Goal: Task Accomplishment & Management: Complete application form

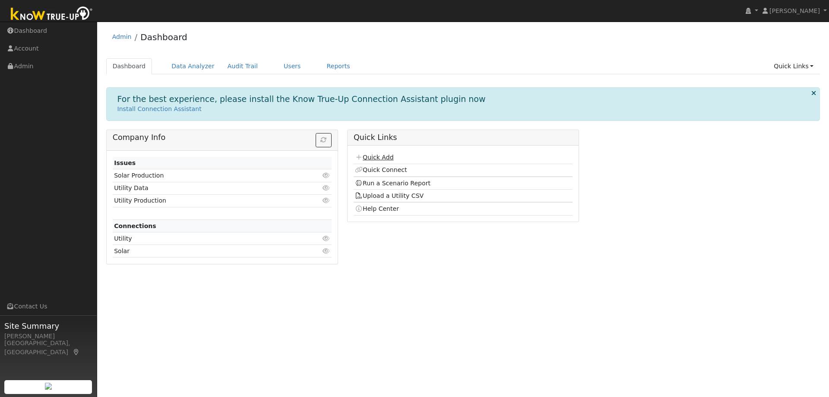
click at [374, 154] on link "Quick Add" at bounding box center [374, 157] width 38 height 7
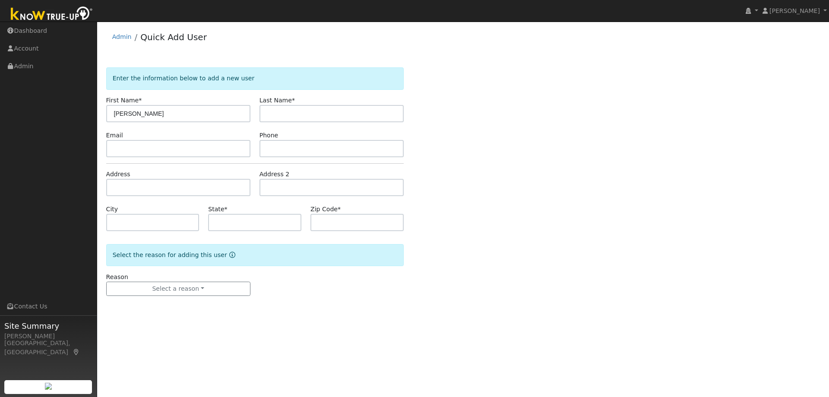
drag, startPoint x: 191, startPoint y: 111, endPoint x: 136, endPoint y: 116, distance: 55.9
click at [136, 116] on input "[PERSON_NAME]" at bounding box center [178, 113] width 144 height 17
type input "Kalyan"
paste input "[PERSON_NAME]"
type input "Uppalapati"
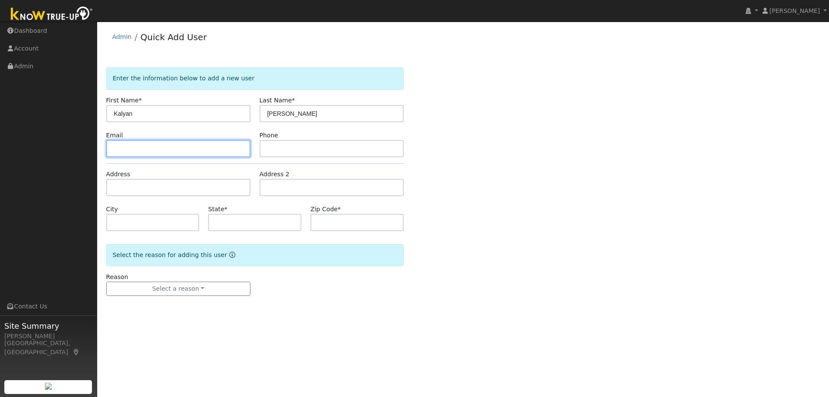
click at [160, 140] on input "text" at bounding box center [178, 148] width 144 height 17
paste input "ukalyan@gmail.com"
type input "ukalyan@gmail.com"
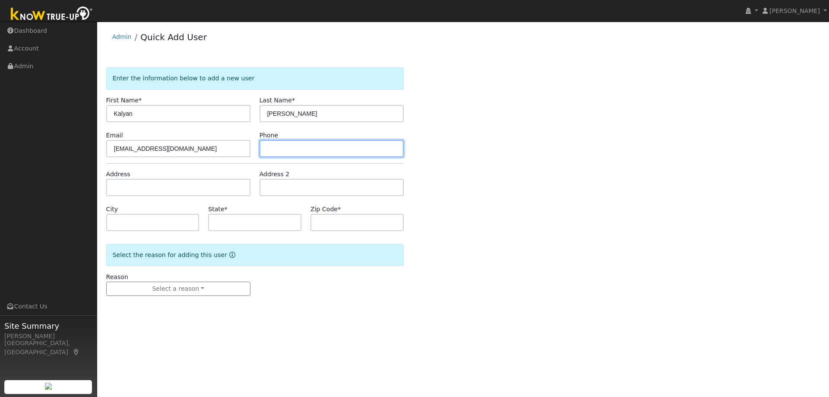
click at [342, 147] on input "text" at bounding box center [331, 148] width 144 height 17
paste input "4257859182"
type input "4257859182"
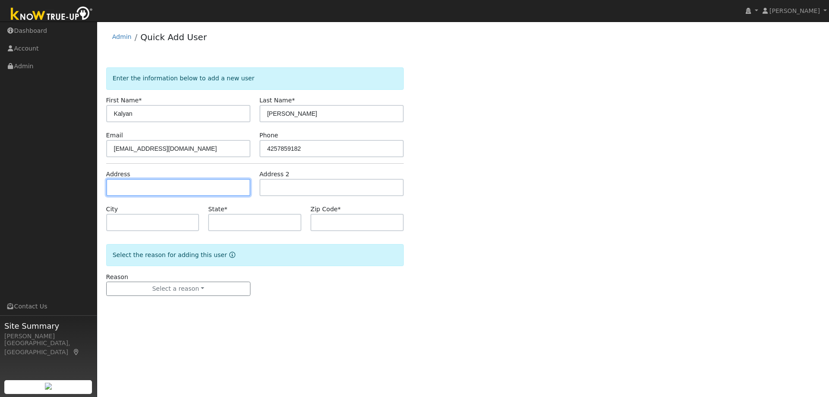
click at [198, 184] on input "text" at bounding box center [178, 187] width 144 height 17
paste input "210 Snowdrop Ct, San Ramon 94582"
type input "210 Snowdrop Court"
type input "San Ramon"
type input "CA"
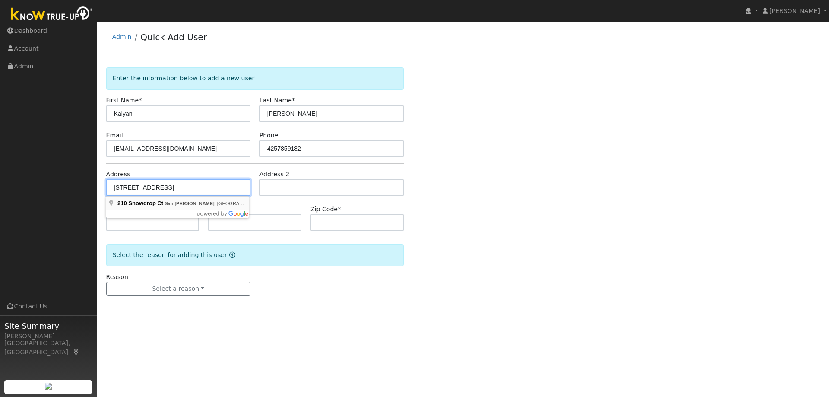
type input "94582"
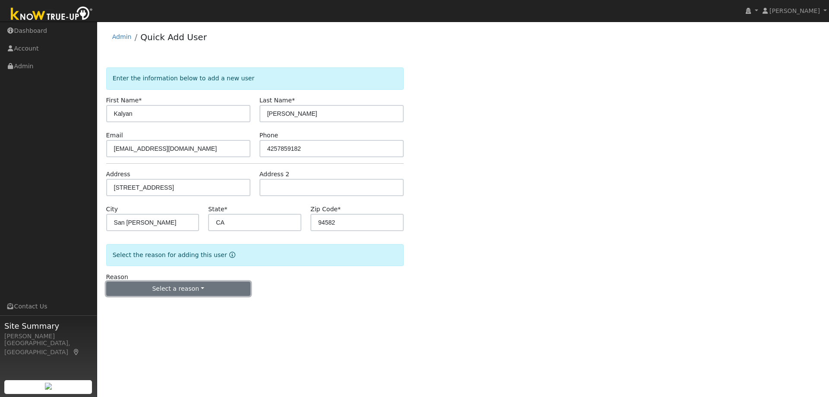
click at [170, 294] on button "Select a reason" at bounding box center [178, 288] width 144 height 15
click at [159, 304] on link "New lead" at bounding box center [154, 306] width 95 height 12
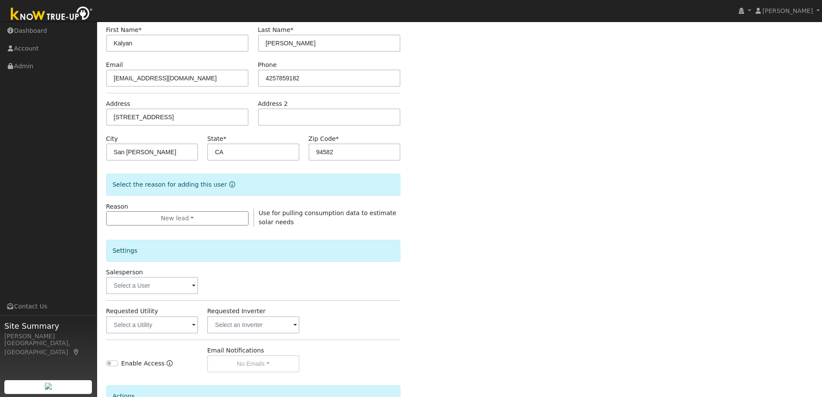
scroll to position [130, 0]
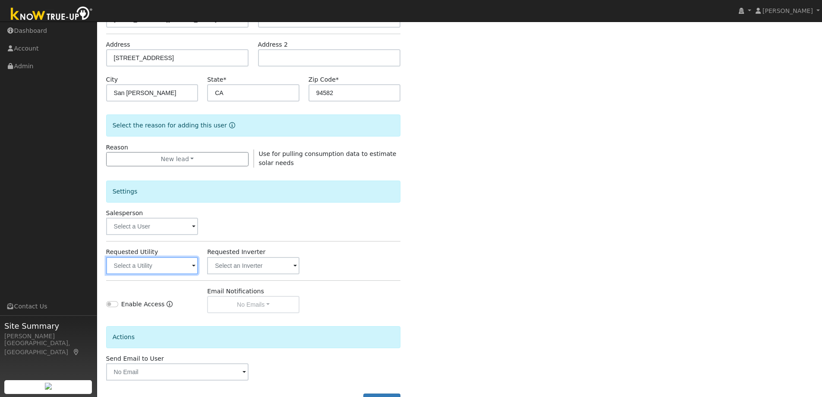
click at [150, 267] on input "text" at bounding box center [152, 265] width 92 height 17
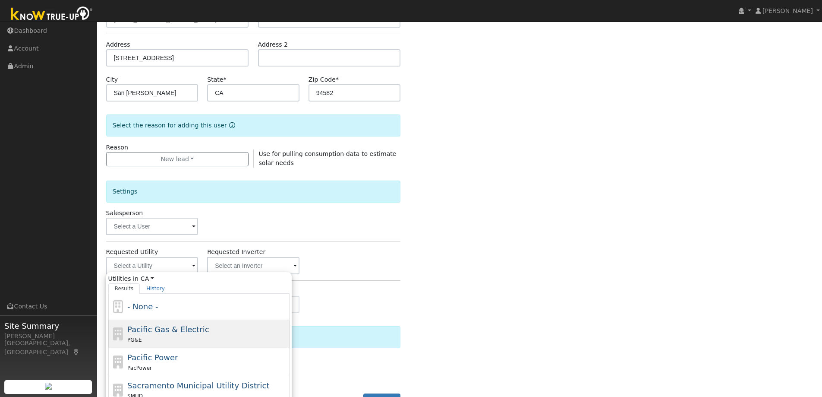
click at [216, 332] on div "Pacific Gas & Electric PG&E" at bounding box center [207, 333] width 160 height 21
type input "Pacific Gas & Electric"
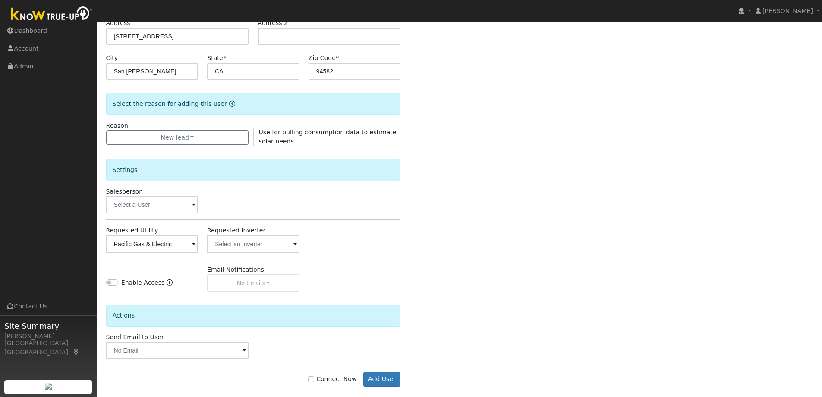
scroll to position [162, 0]
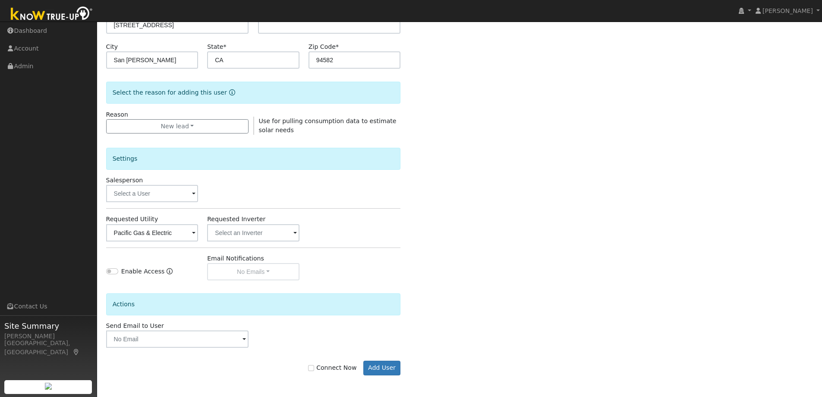
drag, startPoint x: 336, startPoint y: 365, endPoint x: 364, endPoint y: 370, distance: 27.5
click at [337, 365] on label "Connect Now" at bounding box center [332, 367] width 48 height 9
click at [314, 365] on input "Connect Now" at bounding box center [311, 368] width 6 height 6
checkbox input "true"
click at [392, 369] on button "Add User" at bounding box center [383, 367] width 38 height 15
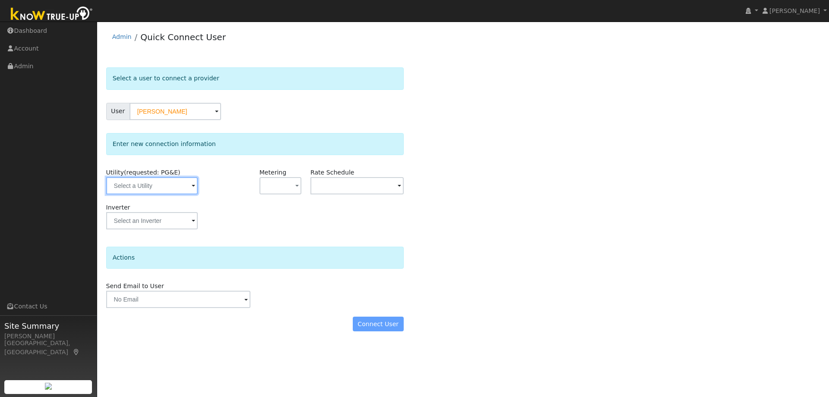
click at [154, 194] on input "text" at bounding box center [152, 185] width 92 height 17
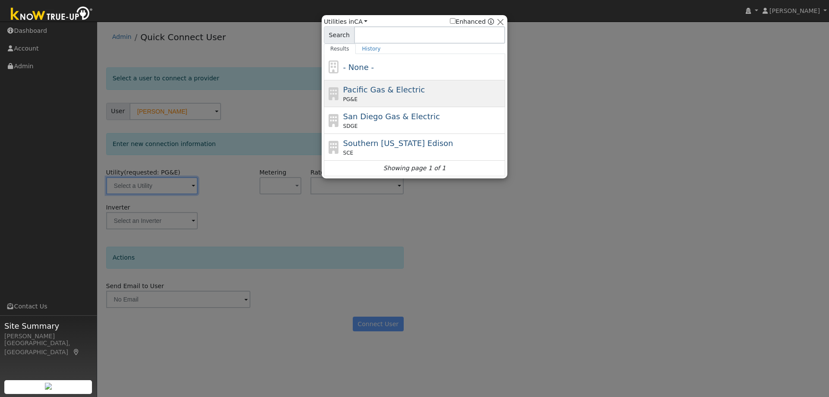
click at [380, 100] on div "PG&E" at bounding box center [423, 99] width 160 height 8
type input "PG&E"
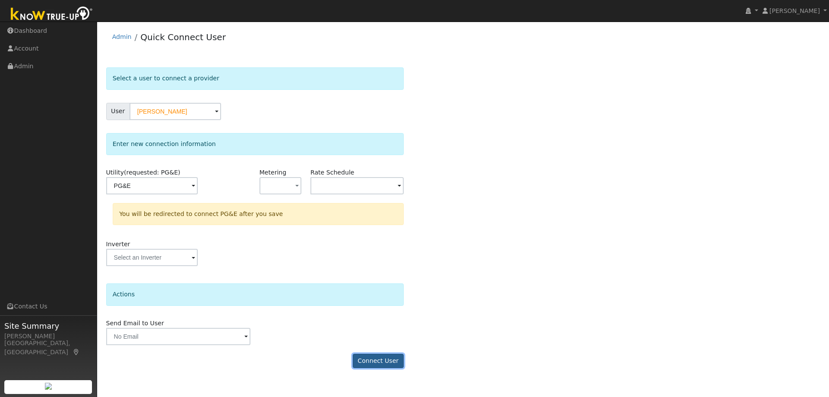
click at [380, 363] on button "Connect User" at bounding box center [378, 361] width 51 height 15
